Goal: Task Accomplishment & Management: Complete application form

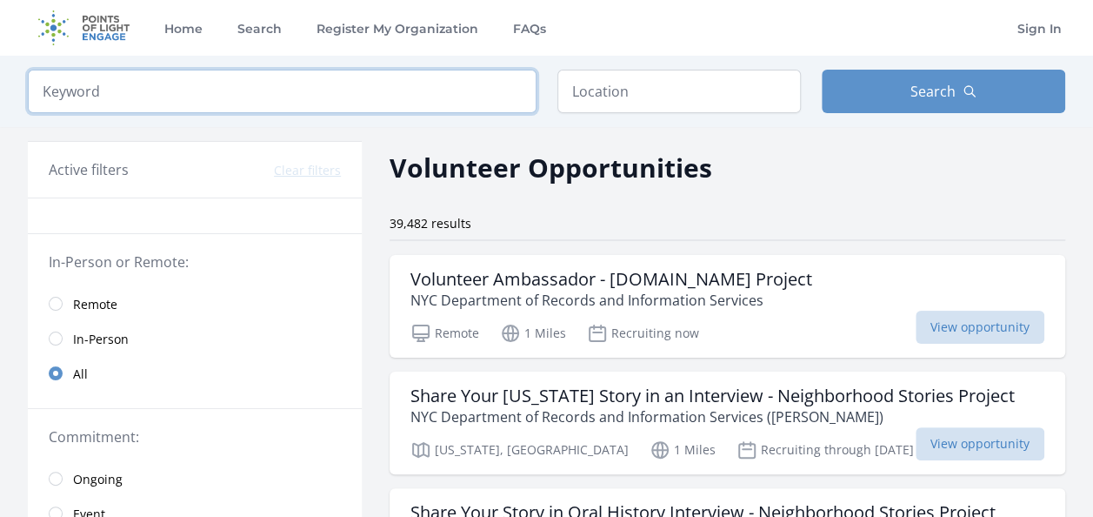
click at [191, 75] on input "search" at bounding box center [282, 91] width 509 height 43
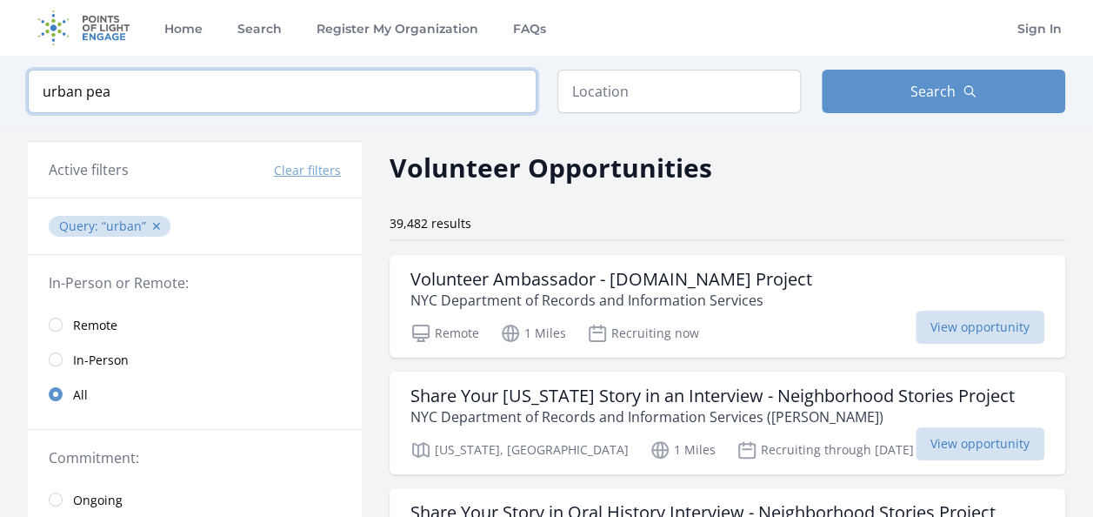
type input "urban peak"
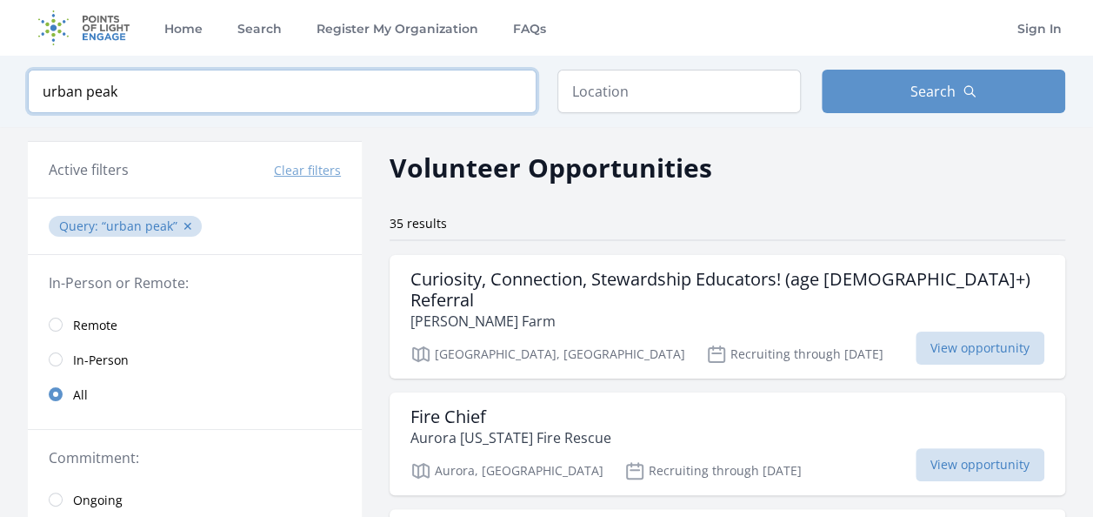
click at [511, 96] on input "urban peak" at bounding box center [282, 91] width 509 height 43
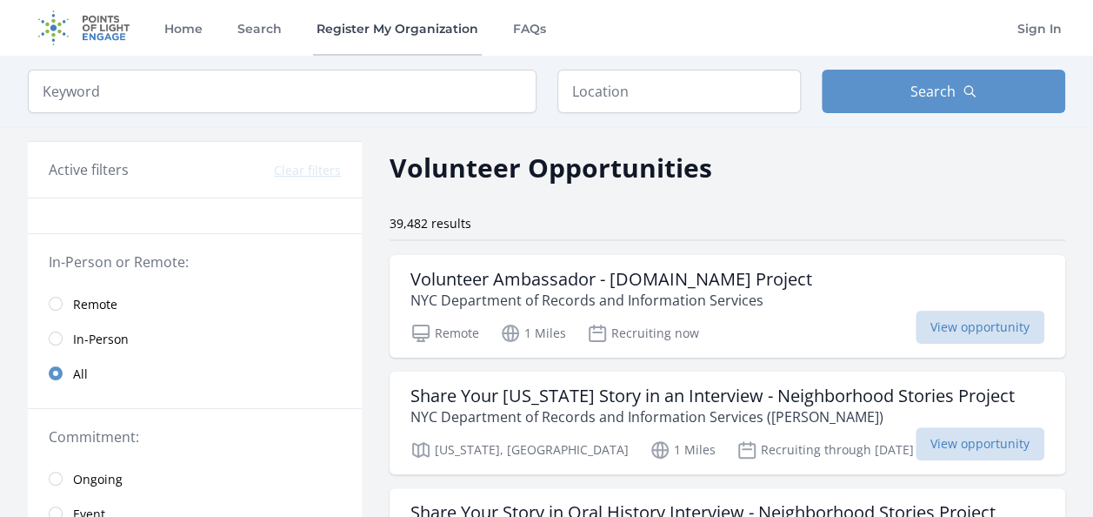
click at [384, 31] on link "Register My Organization" at bounding box center [397, 28] width 169 height 56
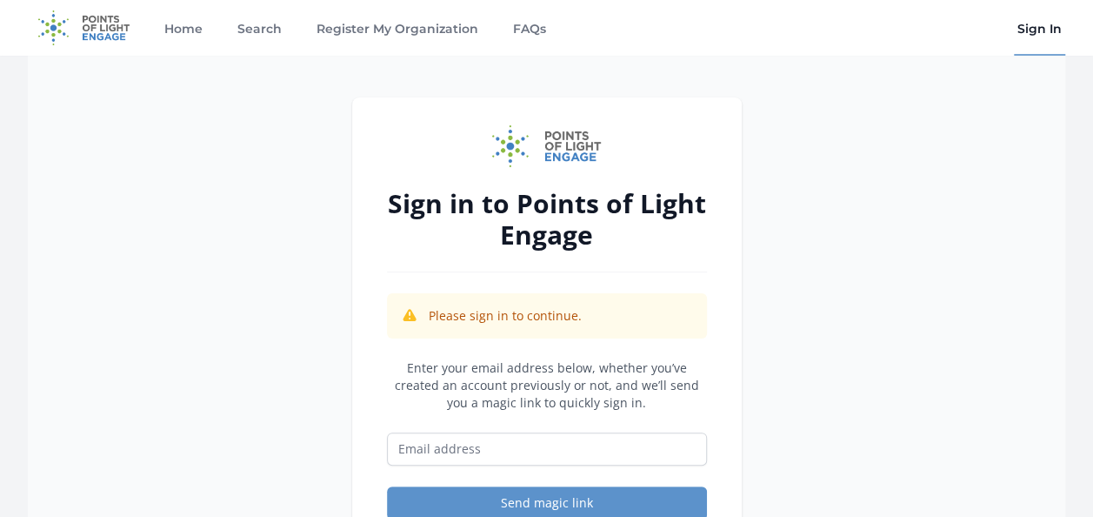
click at [105, 384] on div "Sign in to Points of Light Engage Please sign in to continue. Enter your email …" at bounding box center [547, 322] width 1038 height 533
